Goal: Task Accomplishment & Management: Use online tool/utility

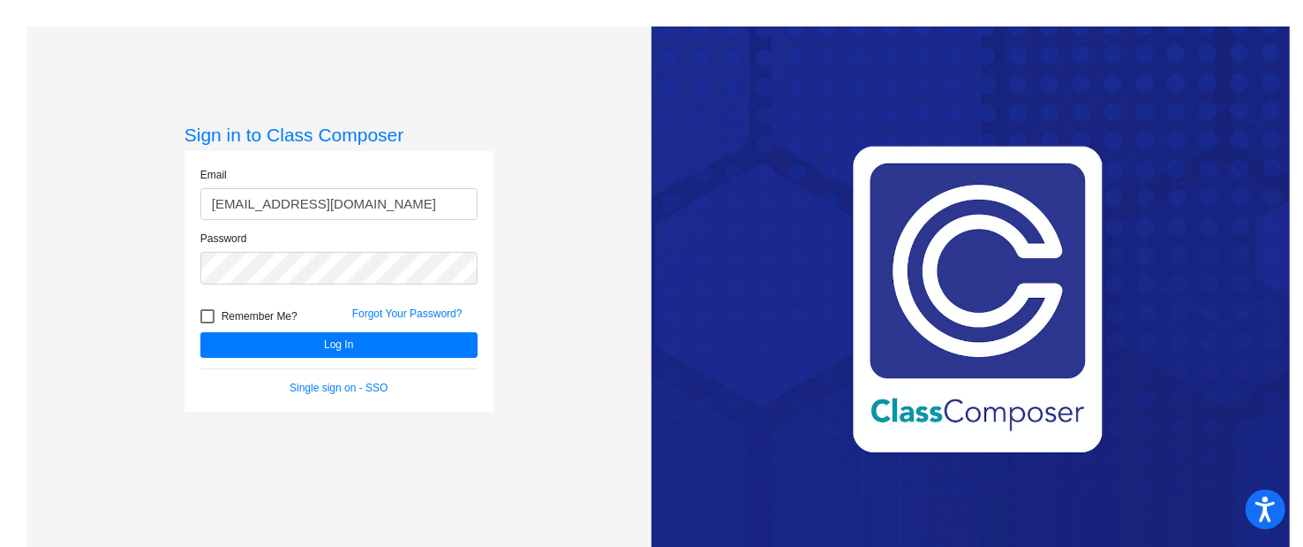
type input "[EMAIL_ADDRESS][DOMAIN_NAME]"
click at [208, 310] on div at bounding box center [207, 316] width 14 height 14
click at [208, 323] on input "Remember Me?" at bounding box center [207, 323] width 1 height 1
checkbox input "true"
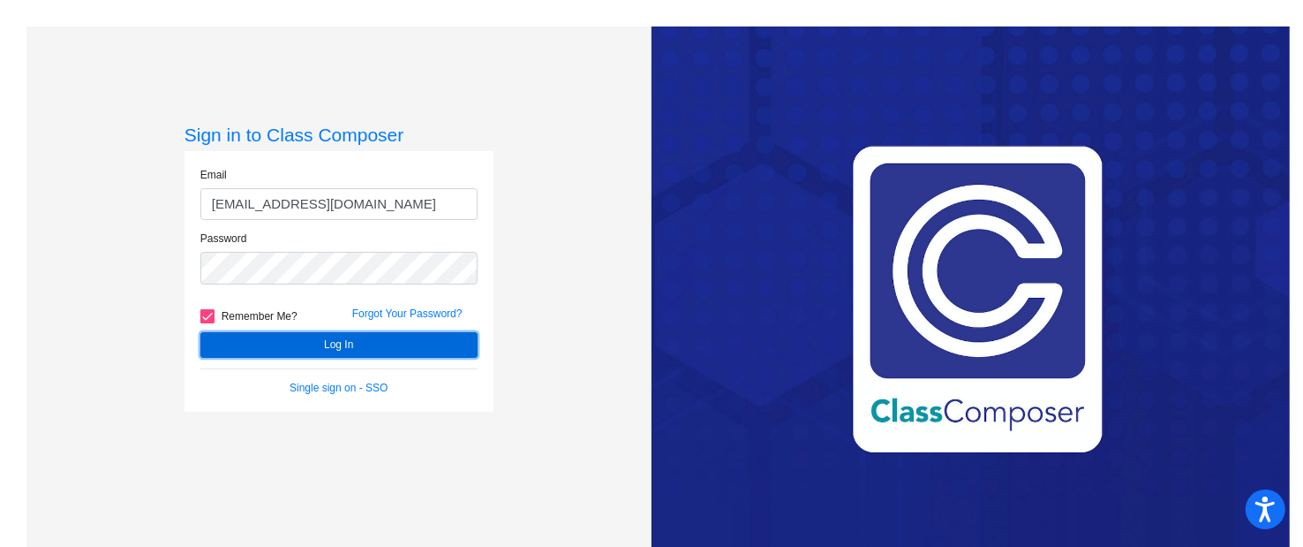
click at [255, 336] on button "Log In" at bounding box center [338, 345] width 277 height 26
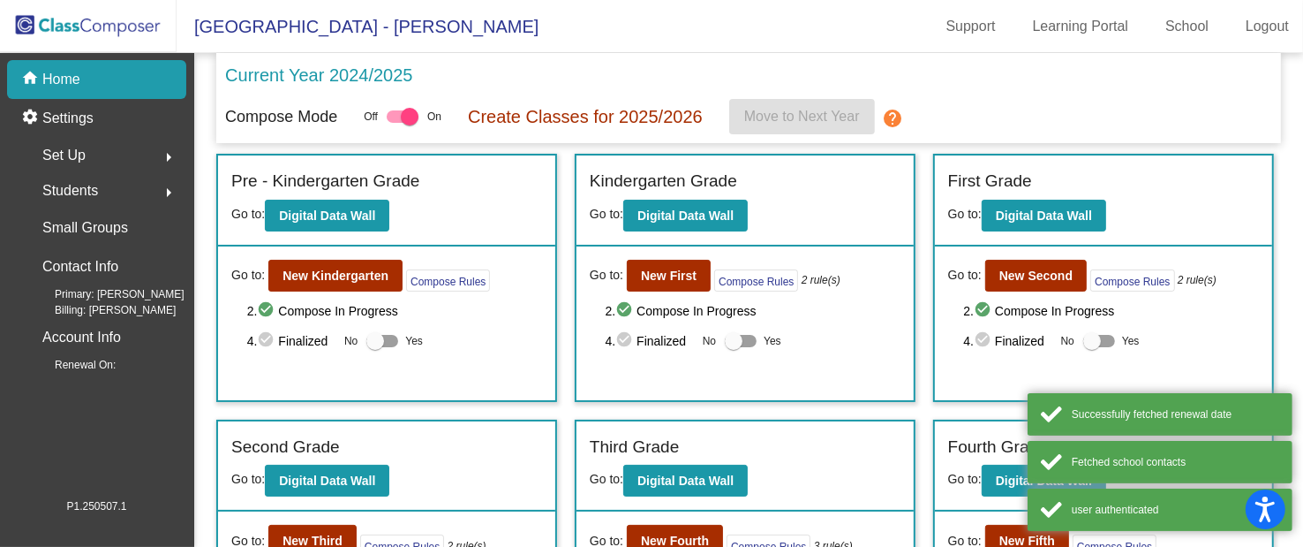
scroll to position [89, 0]
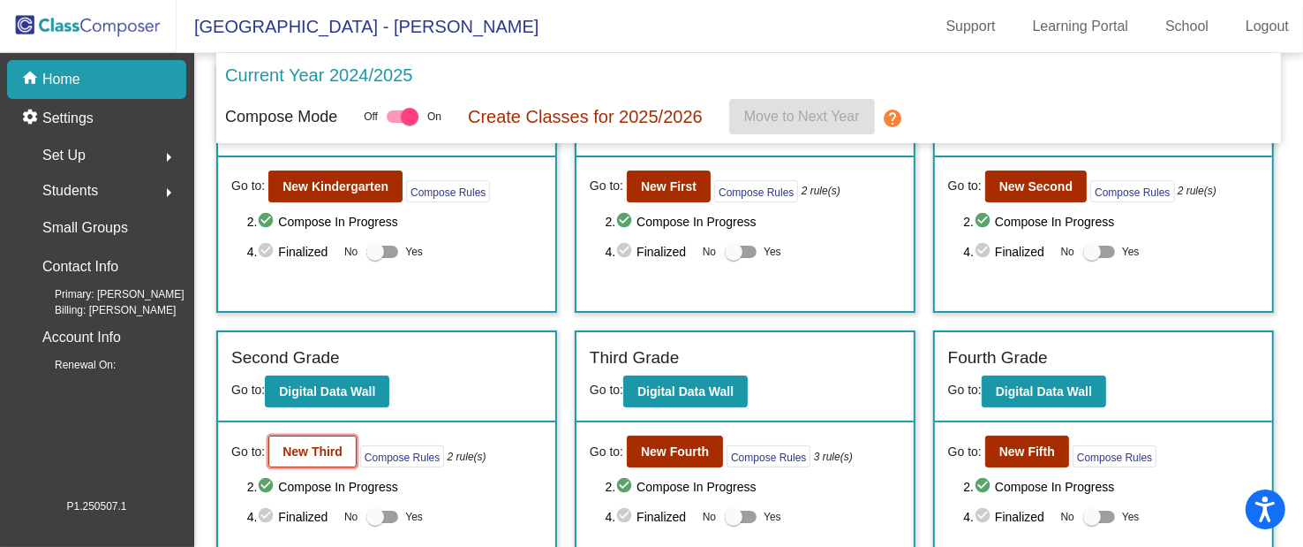
click at [308, 452] on b "New Third" at bounding box center [313, 451] width 60 height 14
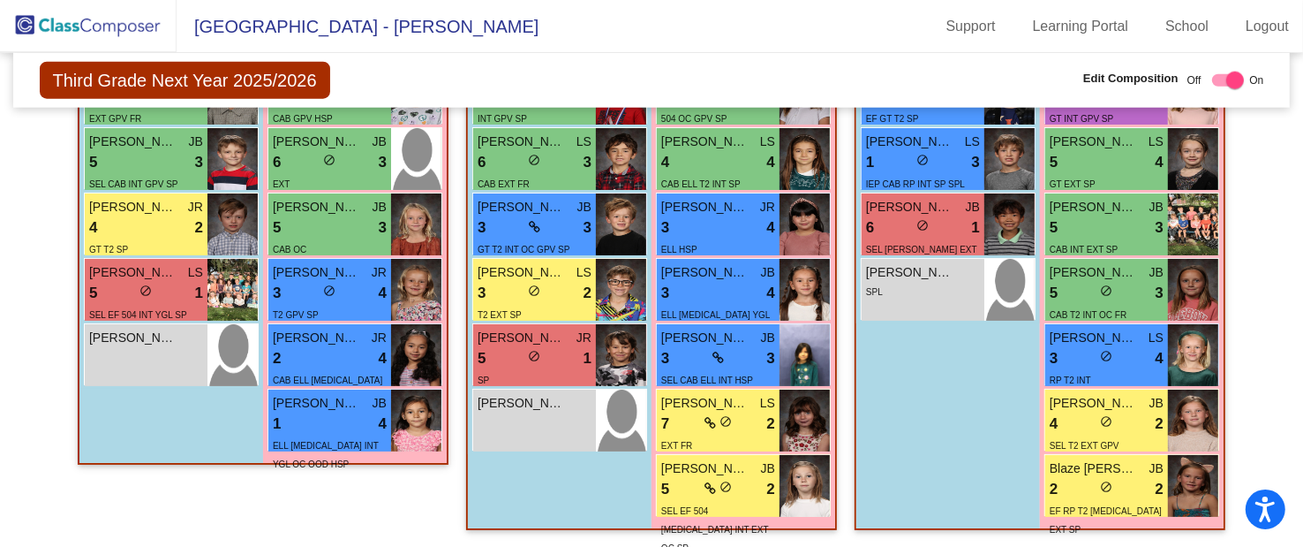
scroll to position [1648, 0]
